Goal: Find specific page/section: Find specific page/section

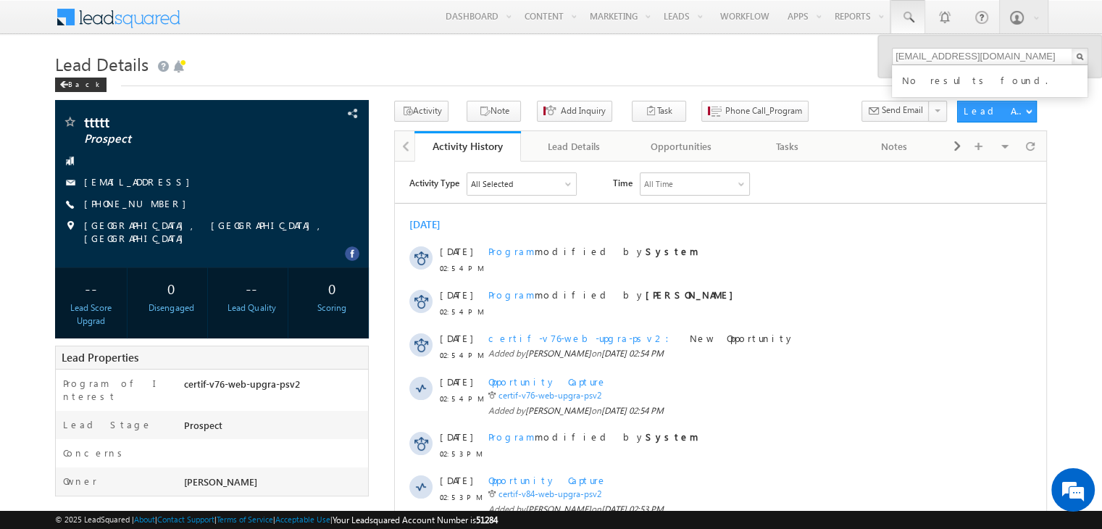
type input "ravan@h.com"
click at [785, 65] on h1 "Lead Details" at bounding box center [551, 63] width 992 height 28
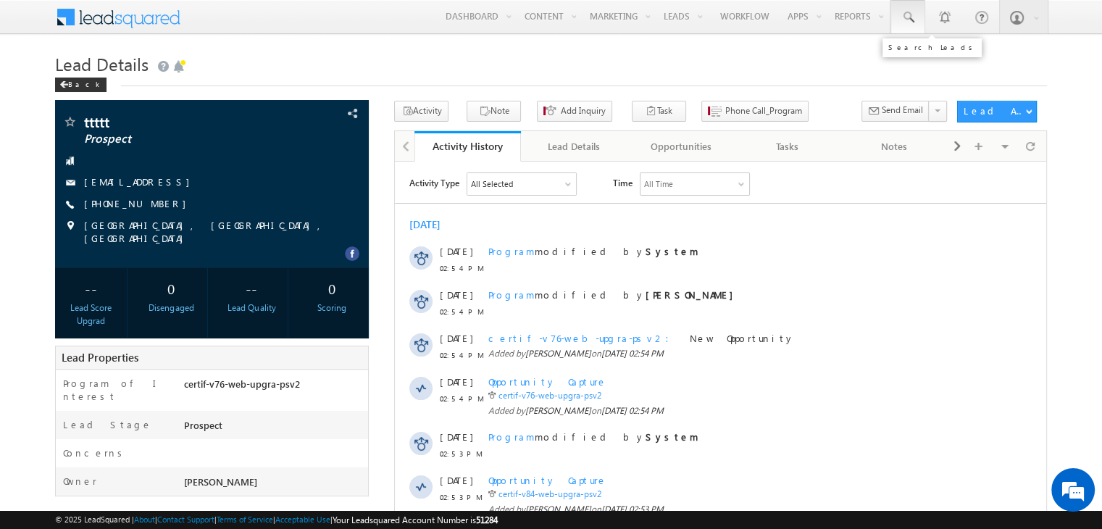
click at [907, 22] on span at bounding box center [908, 17] width 14 height 14
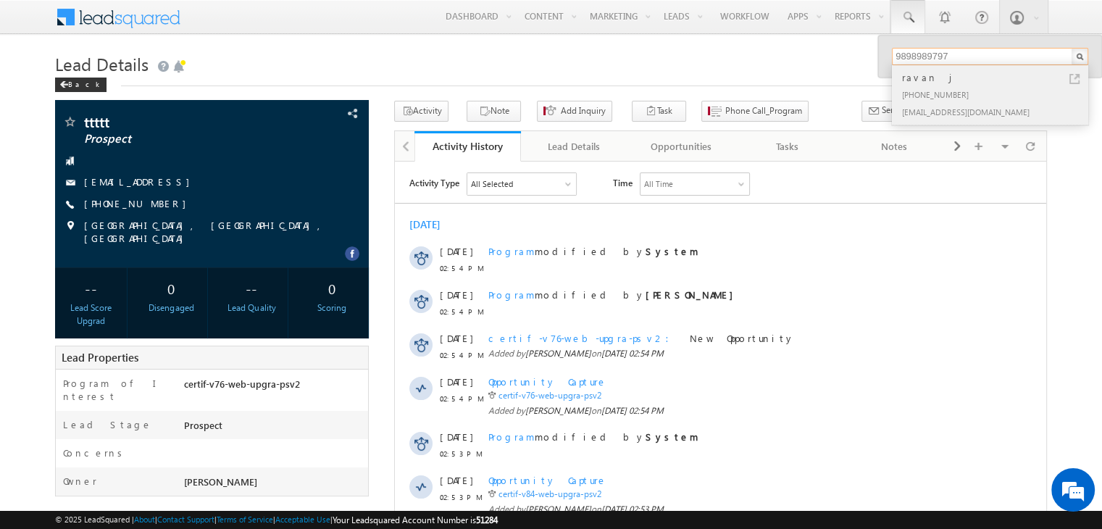
type input "9898989797"
click at [930, 99] on div "[PHONE_NUMBER]" at bounding box center [996, 94] width 194 height 17
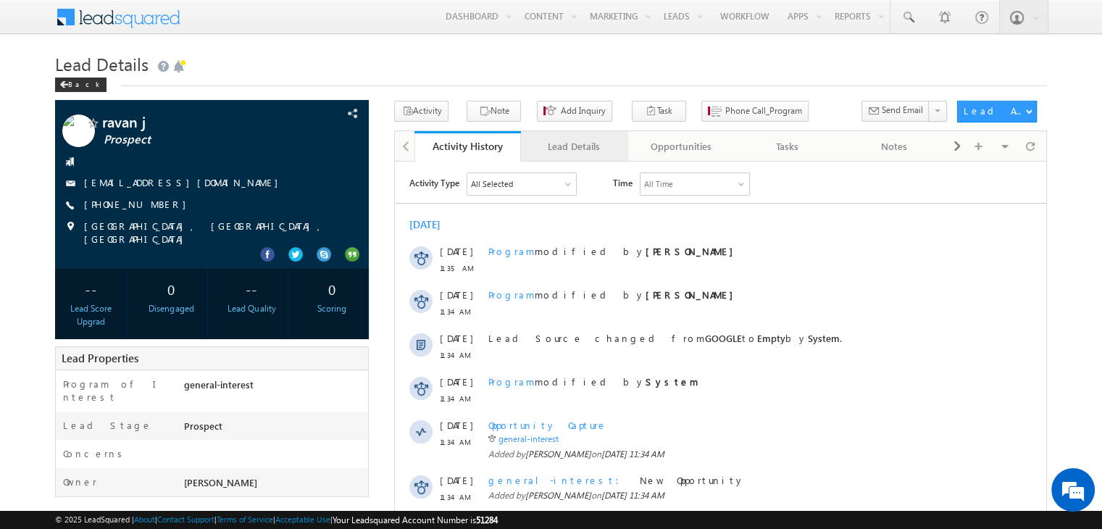
click at [572, 146] on div "Lead Details" at bounding box center [574, 146] width 82 height 17
